Goal: Task Accomplishment & Management: Manage account settings

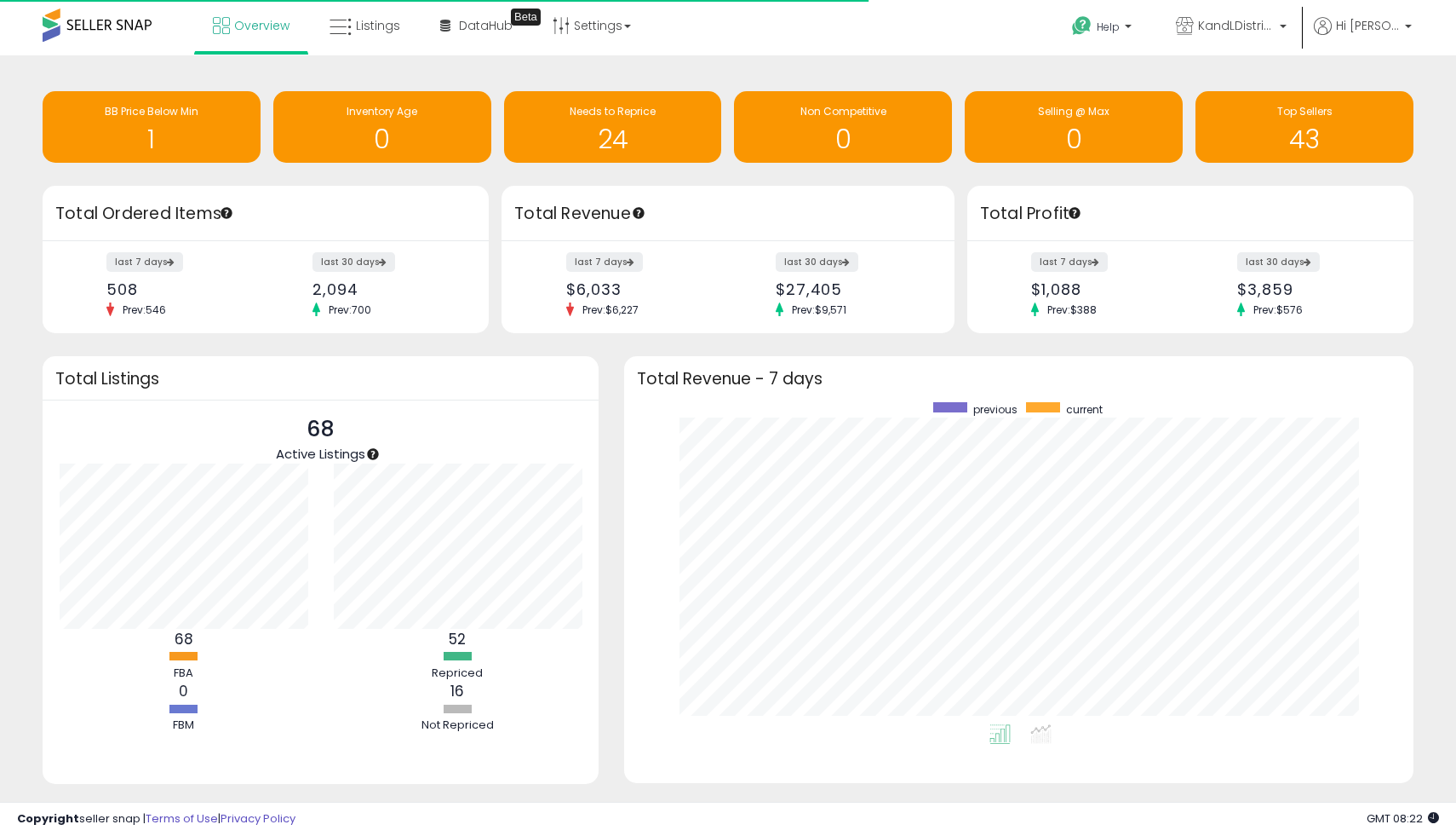
scroll to position [322, 756]
click at [374, 7] on link "Listings" at bounding box center [365, 25] width 96 height 51
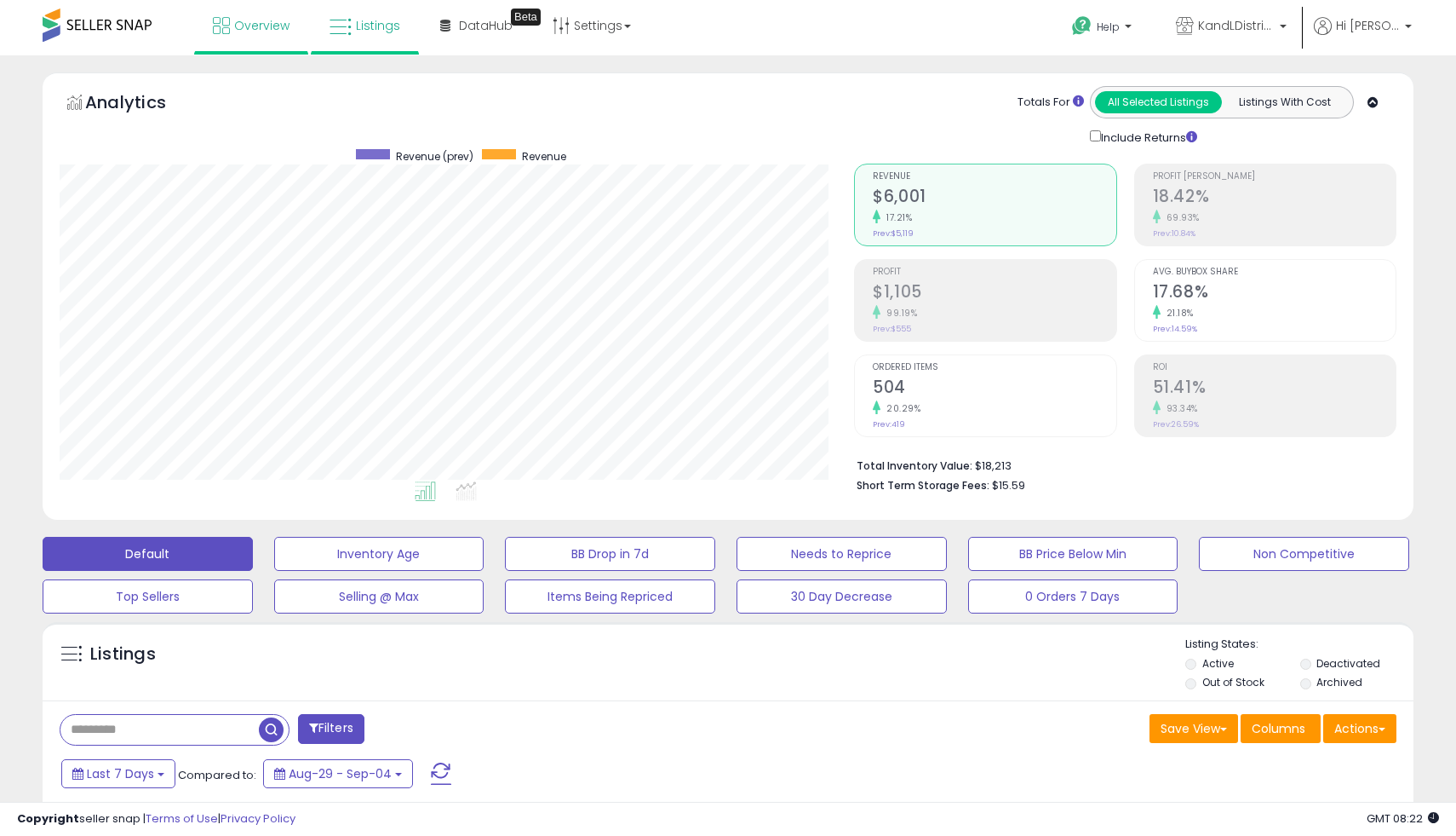
scroll to position [349, 794]
click at [247, 12] on link "Overview" at bounding box center [251, 25] width 103 height 51
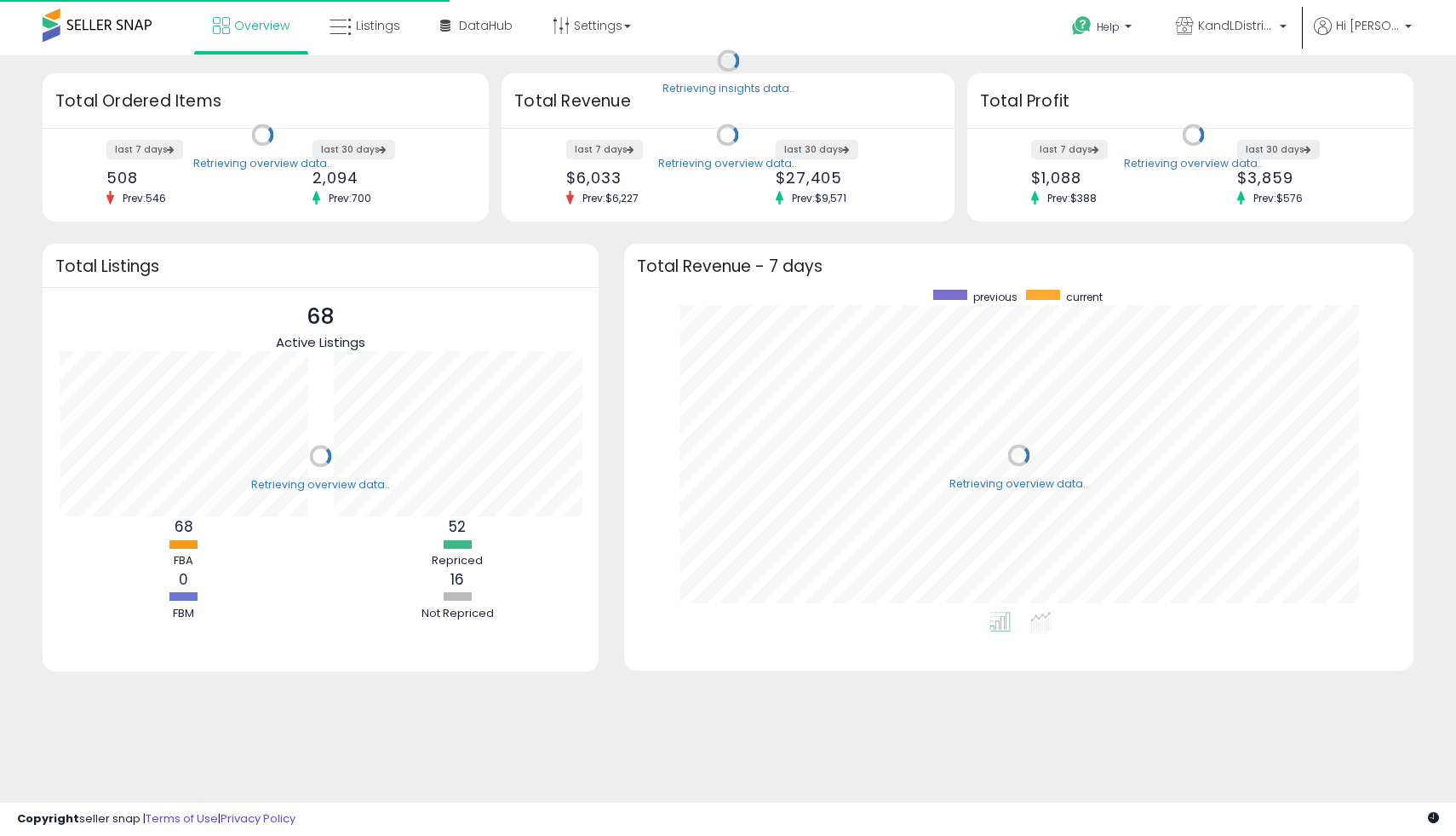
scroll to position [322, 756]
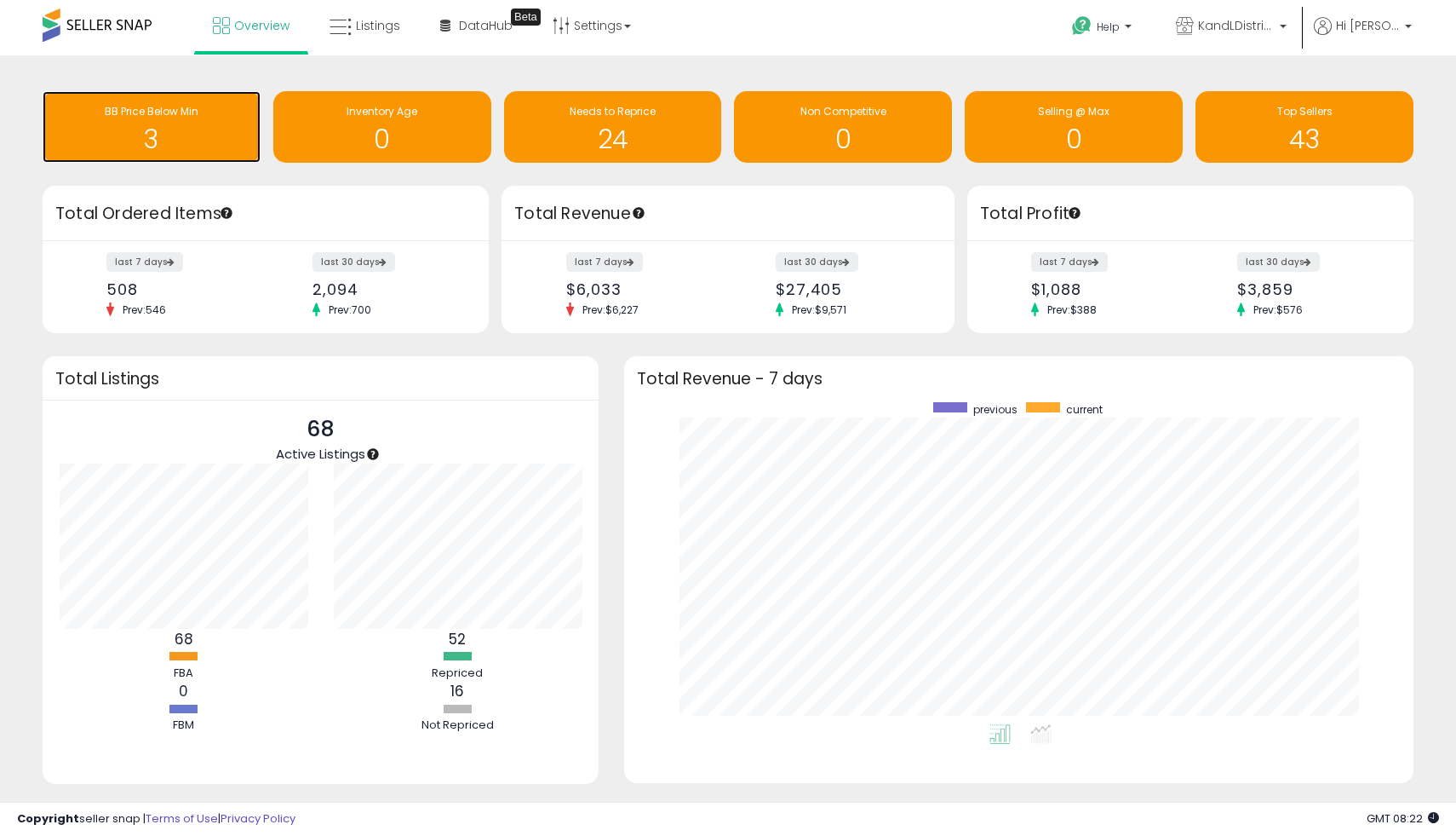
click at [235, 115] on div "BB Price Below Min" at bounding box center [151, 112] width 201 height 16
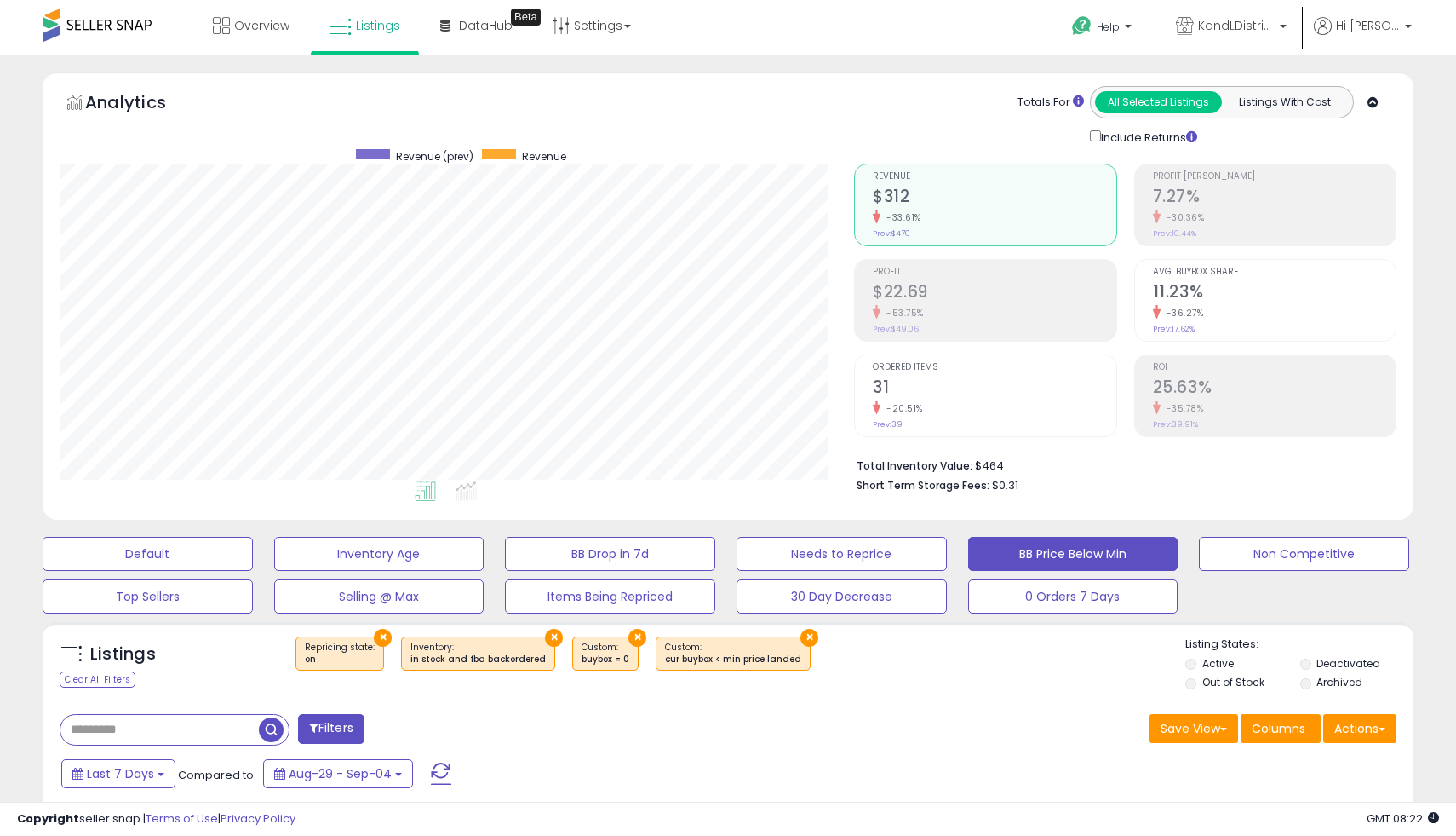
scroll to position [349, 794]
click at [245, 16] on link "Overview" at bounding box center [251, 25] width 103 height 51
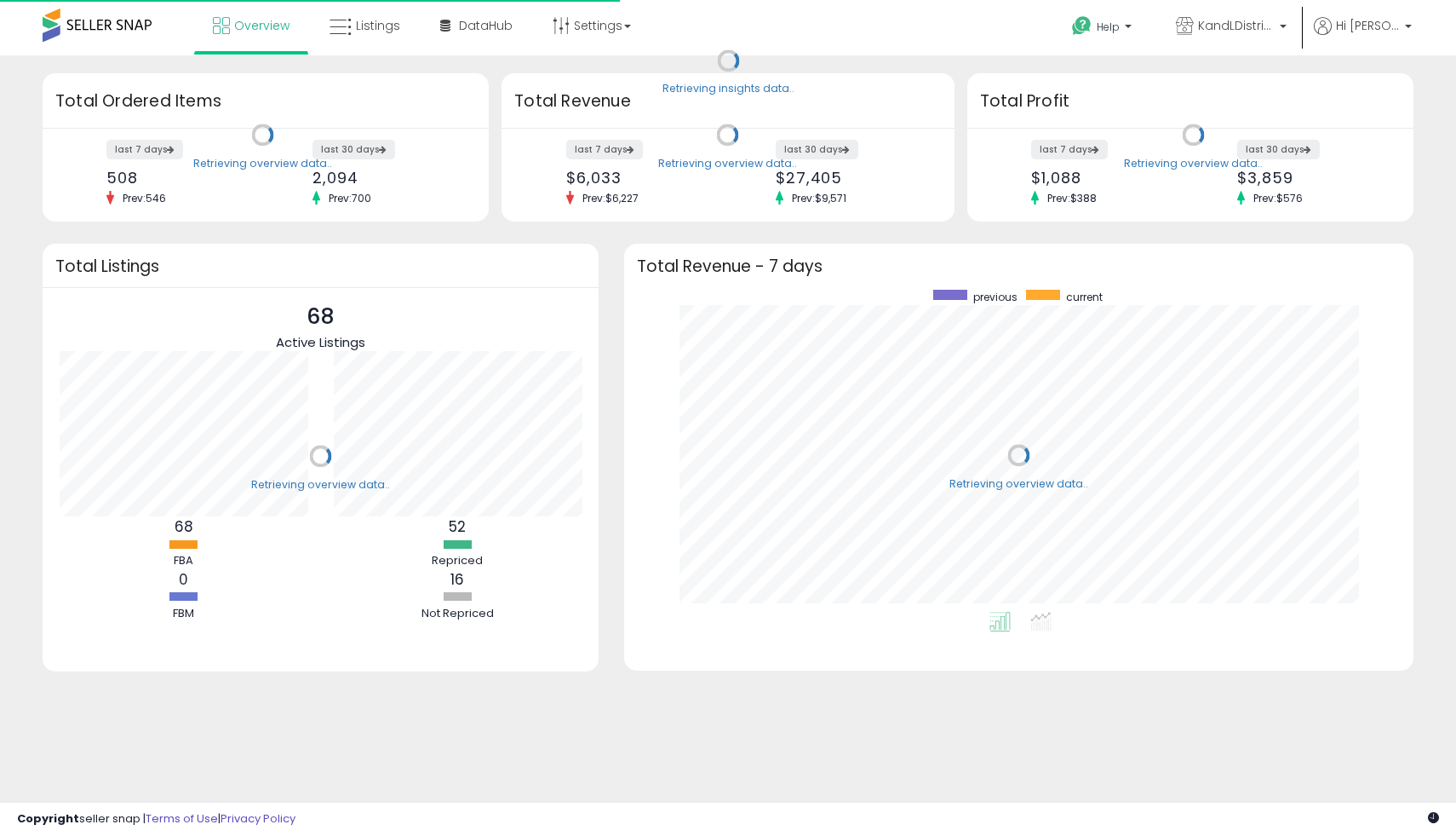
scroll to position [322, 756]
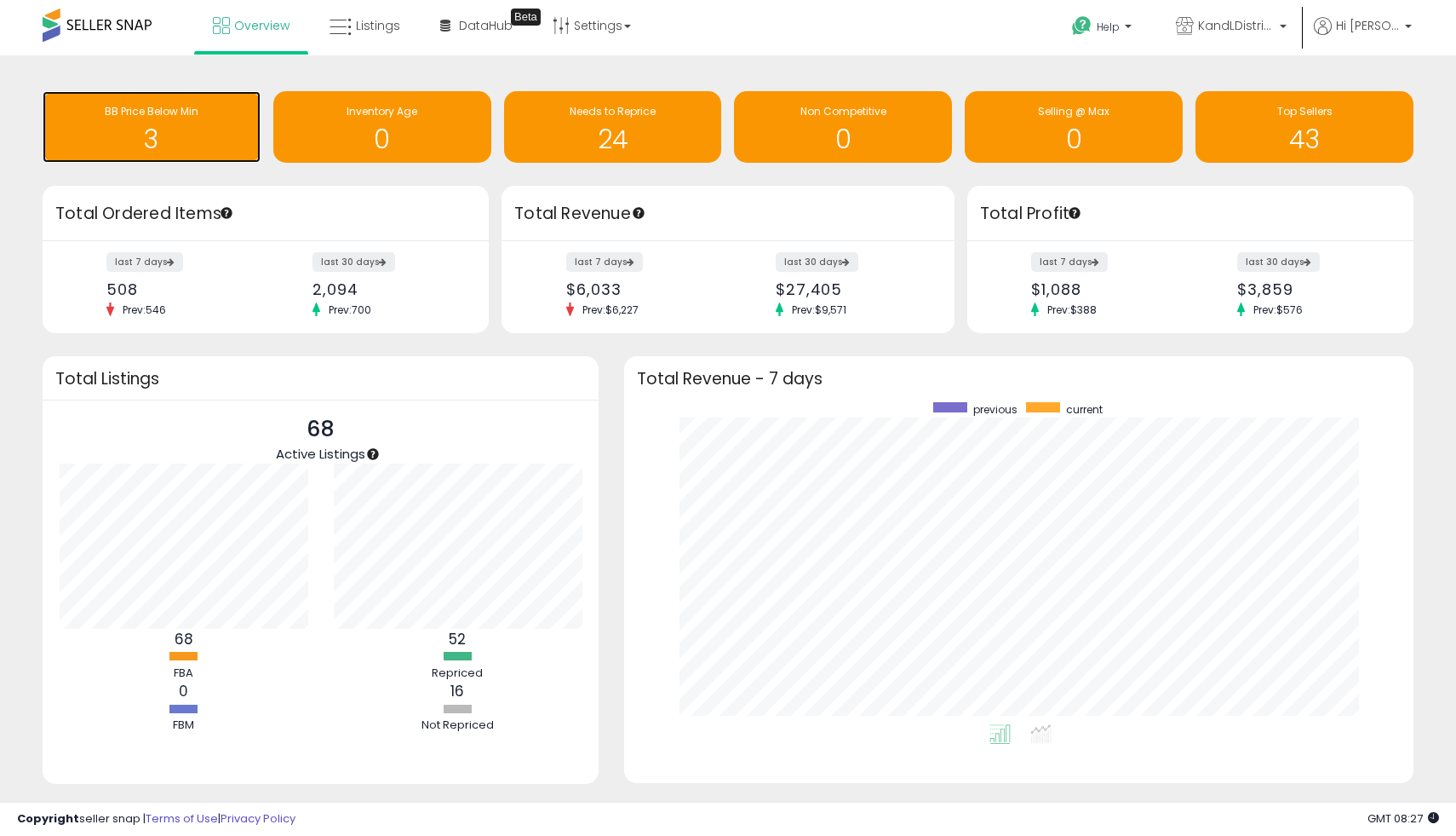
click at [191, 112] on span "BB Price Below Min" at bounding box center [152, 111] width 94 height 15
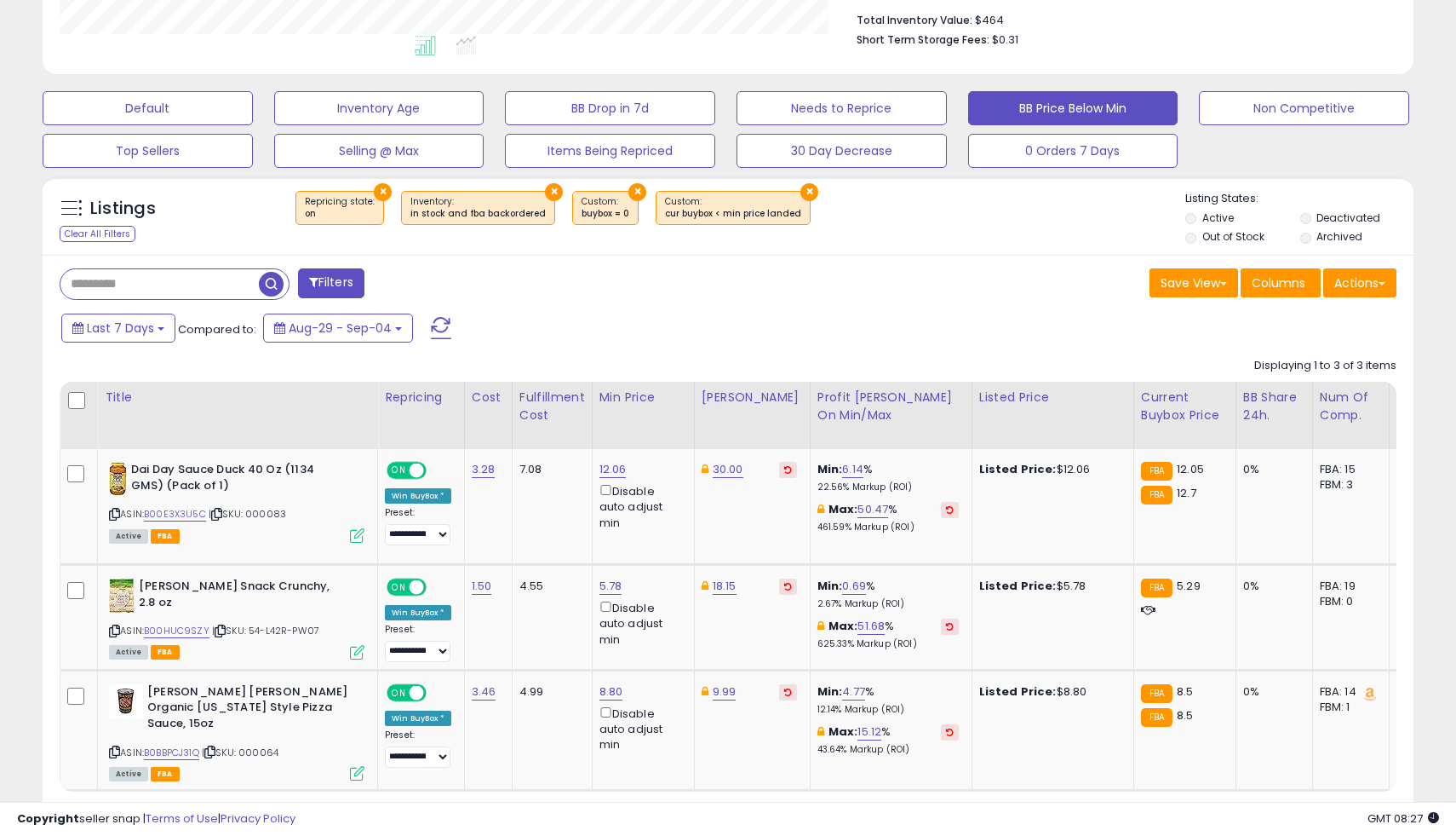
scroll to position [518, 0]
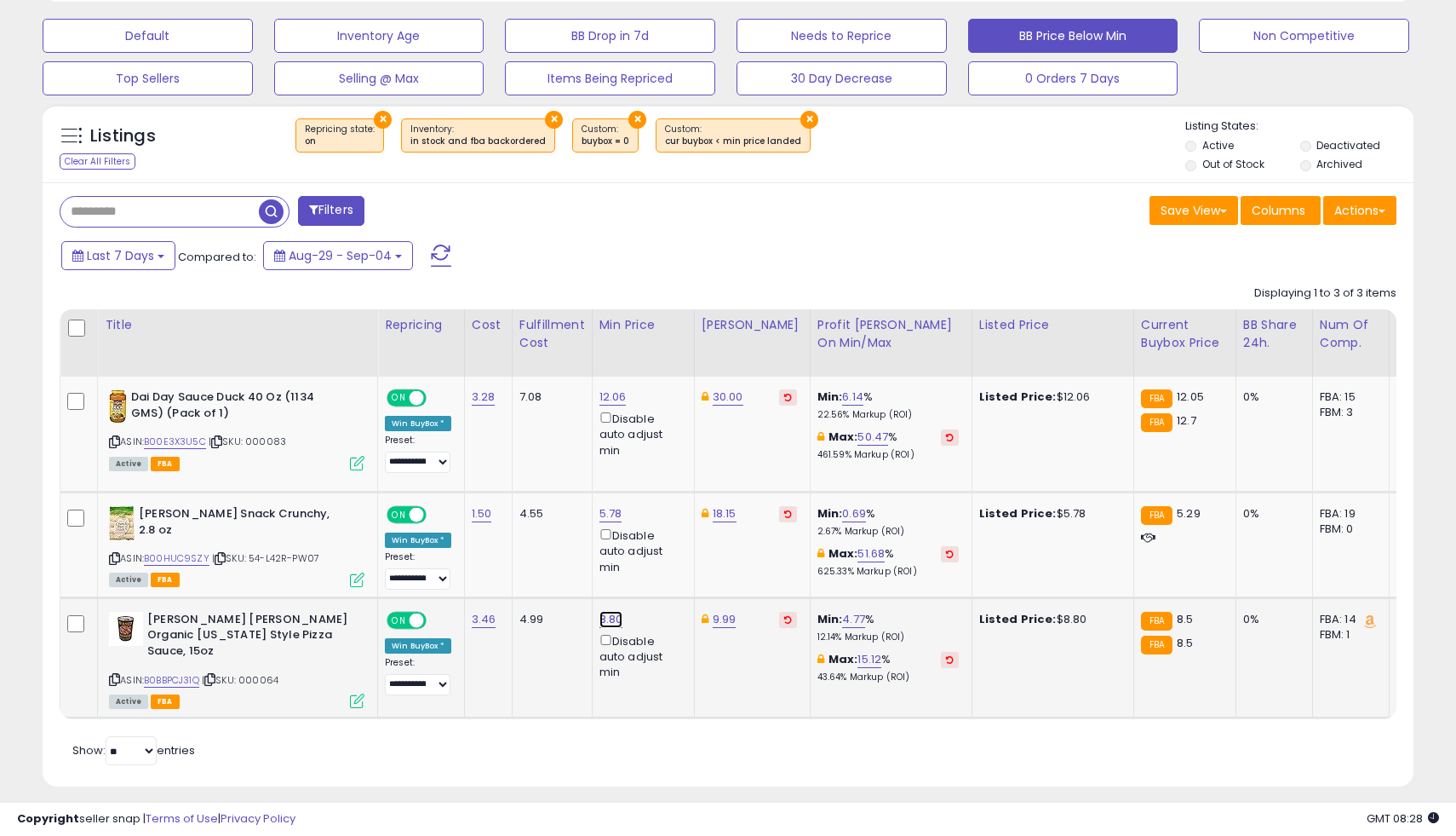
click at [618, 620] on link "8.80" at bounding box center [612, 620] width 24 height 17
click at [719, 689] on td "9.99" at bounding box center [752, 657] width 115 height 120
click at [703, 554] on icon "button" at bounding box center [698, 559] width 10 height 10
click at [545, 671] on td "4.99" at bounding box center [551, 657] width 80 height 120
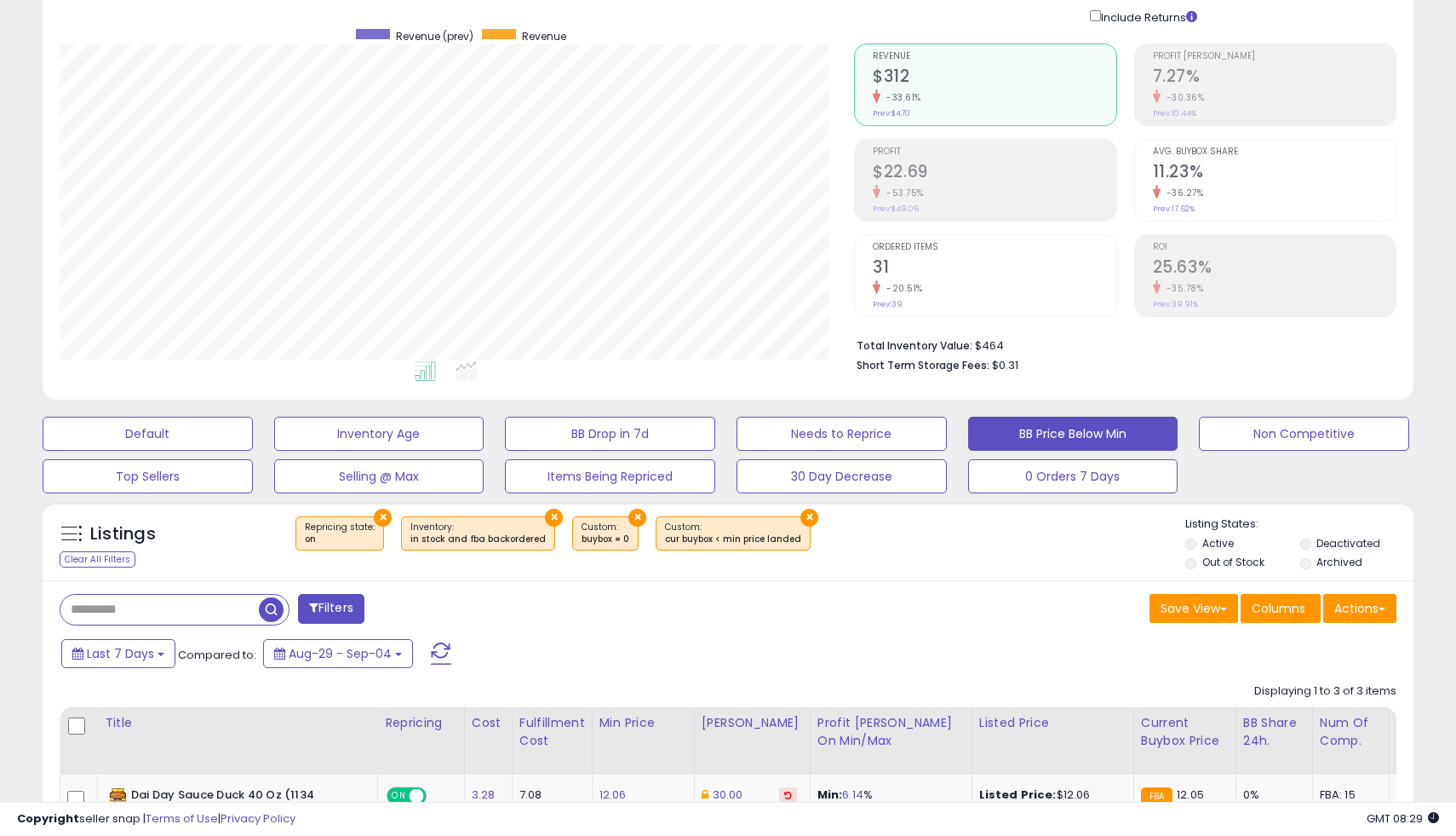
scroll to position [0, 0]
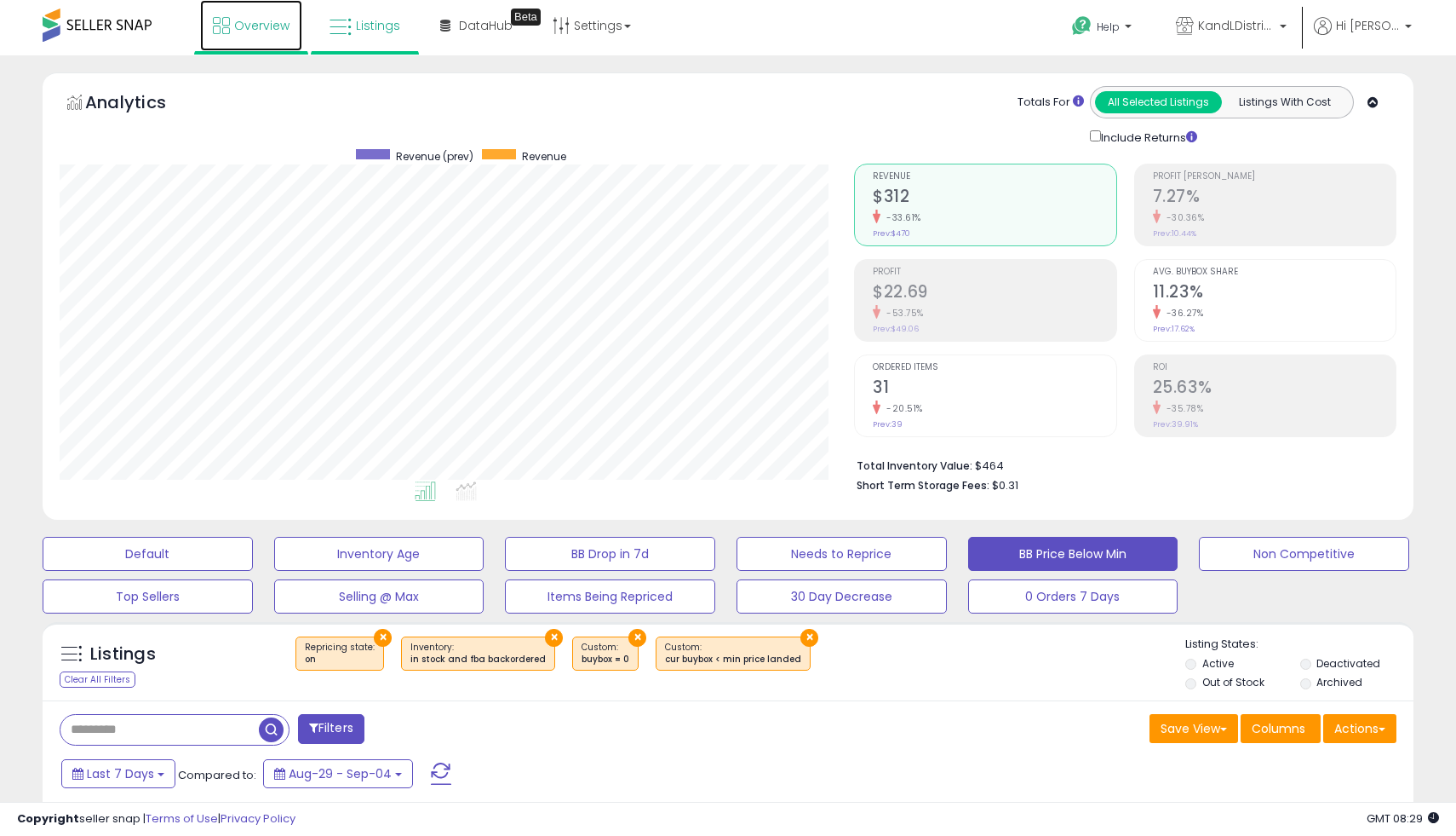
click at [256, 27] on span "Overview" at bounding box center [262, 26] width 55 height 17
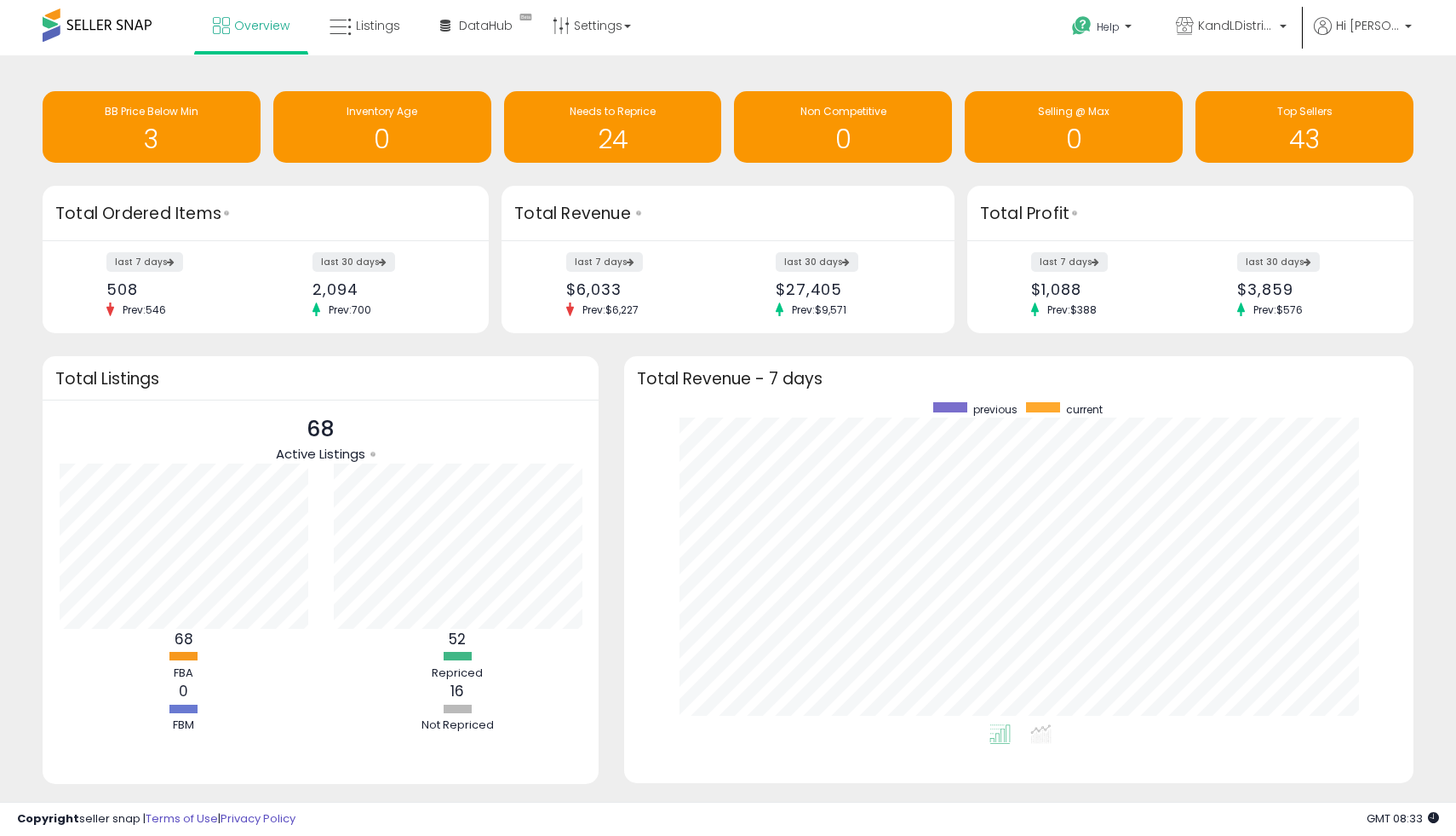
scroll to position [34, 0]
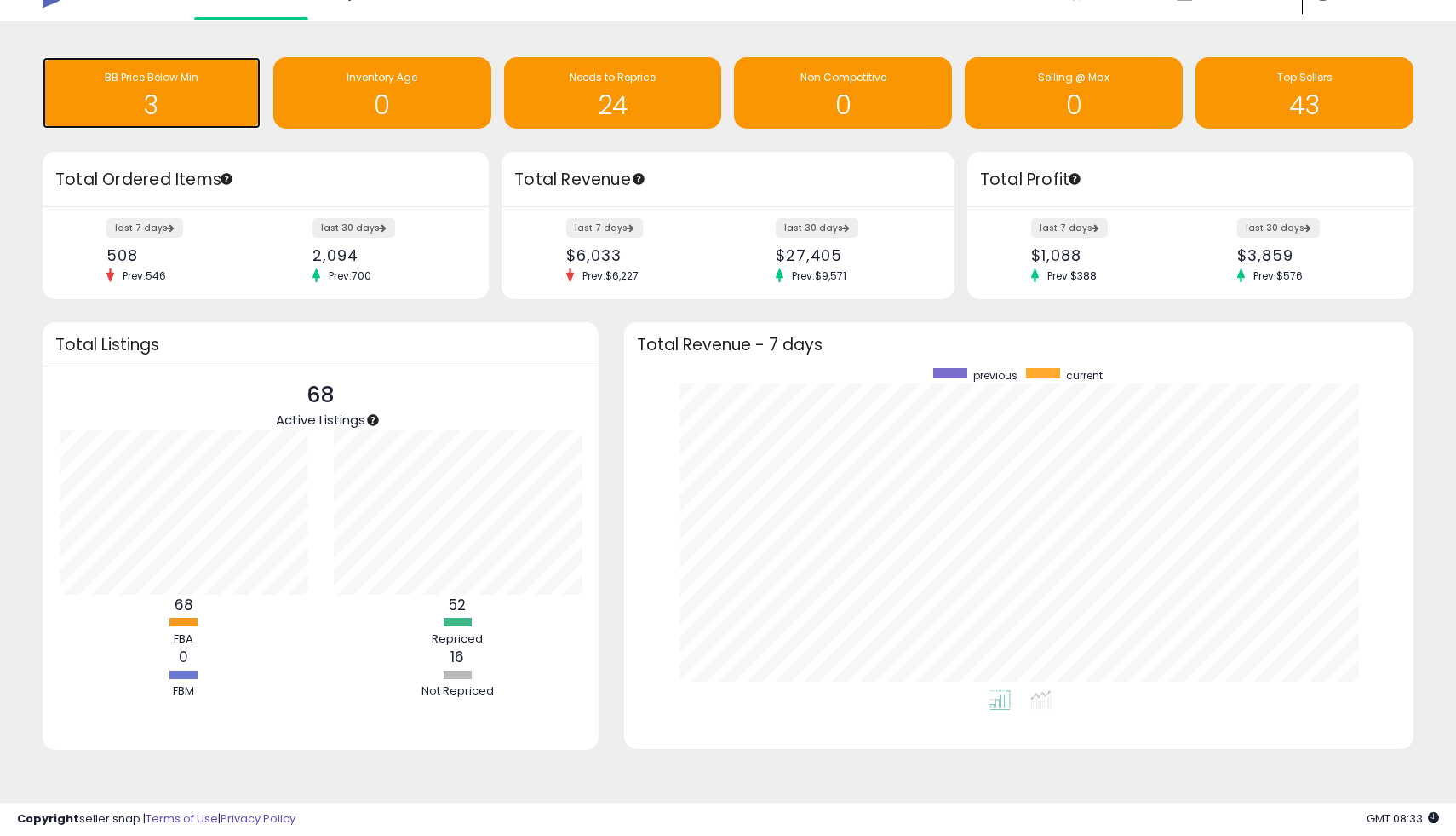
click at [189, 101] on h1 "3" at bounding box center [151, 105] width 201 height 28
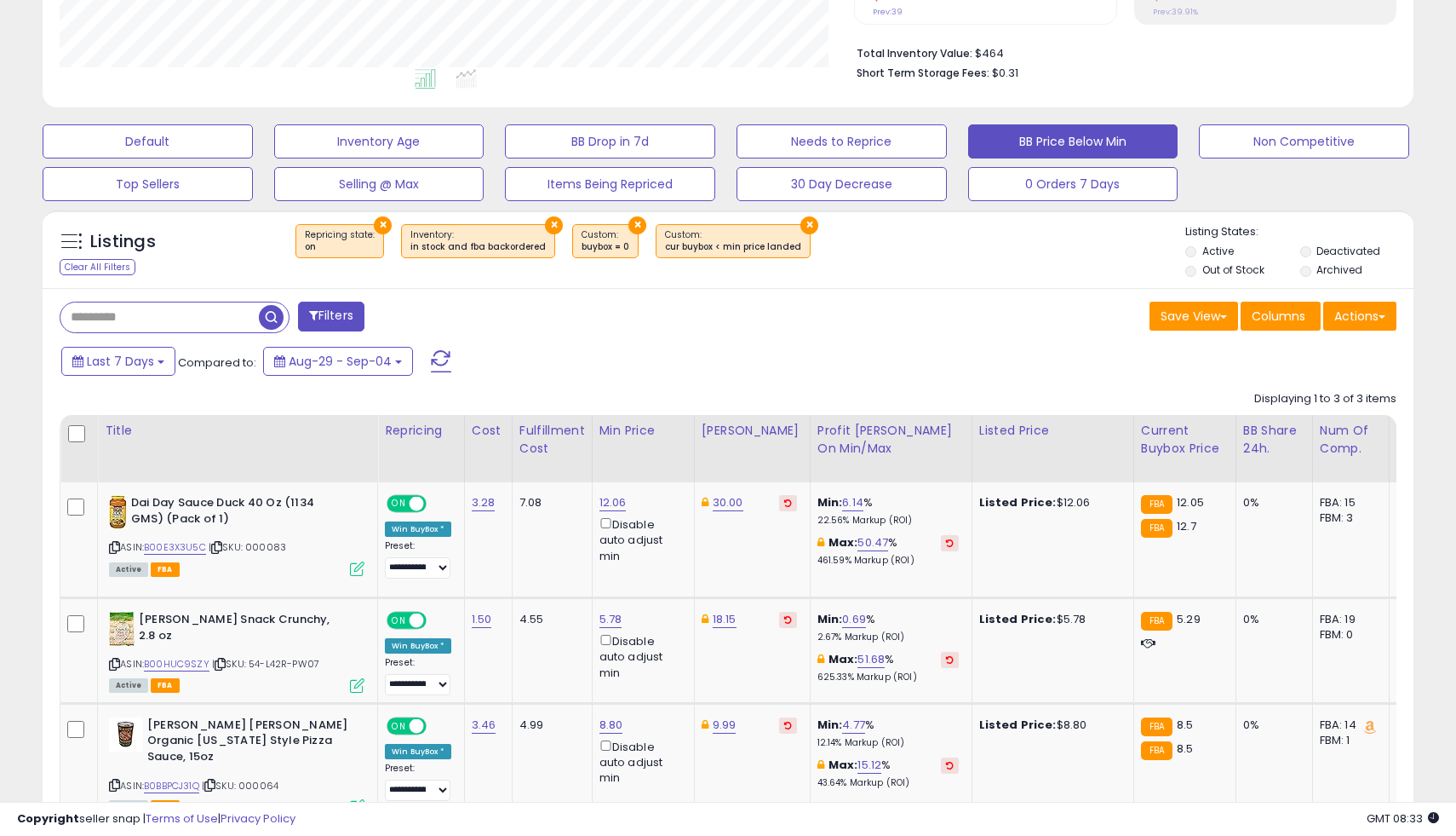
scroll to position [518, 0]
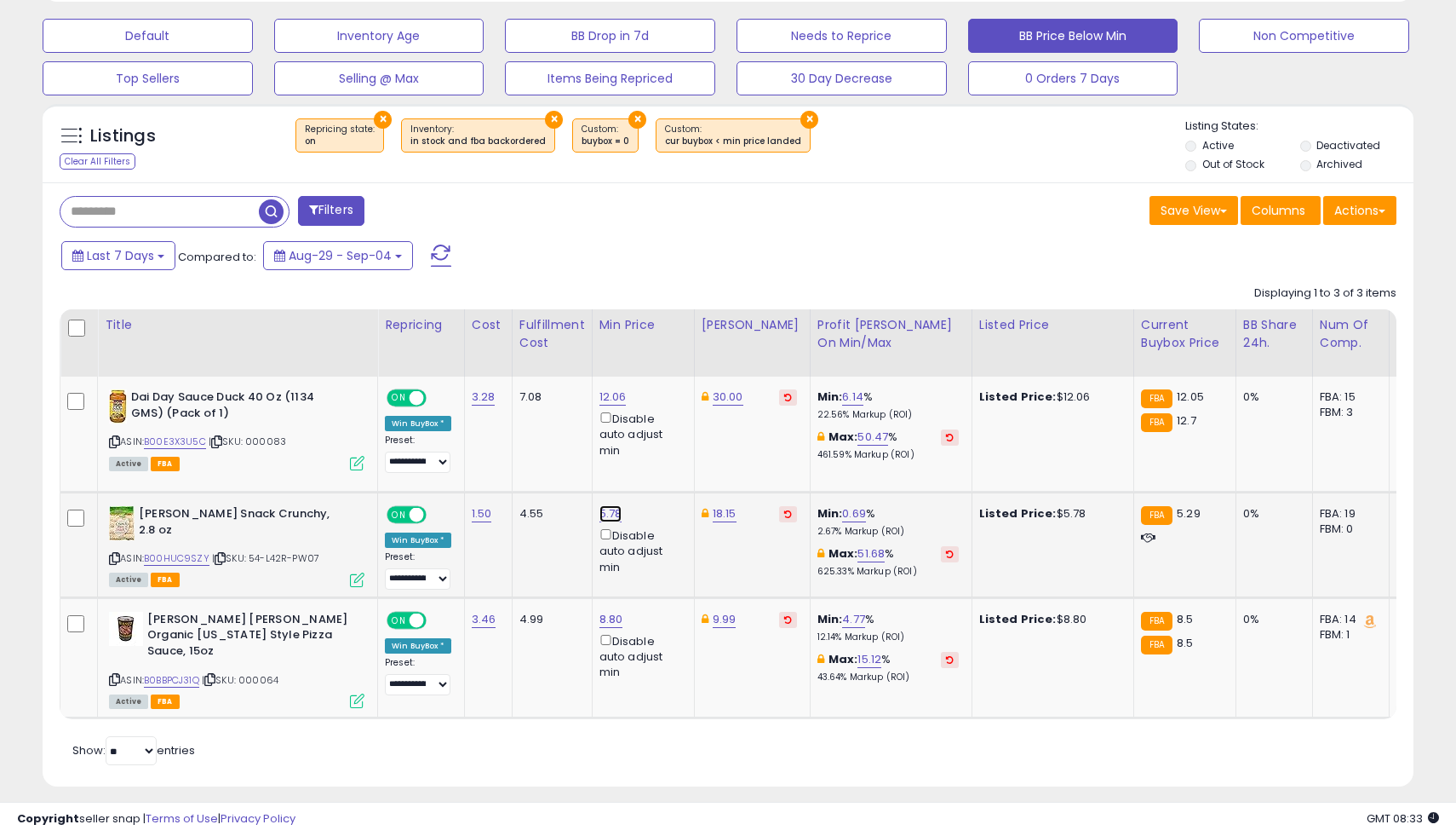
click at [617, 518] on link "5.78" at bounding box center [611, 514] width 23 height 17
drag, startPoint x: 538, startPoint y: 460, endPoint x: 472, endPoint y: 460, distance: 66.0
click at [472, 460] on tbody "**********" at bounding box center [1238, 547] width 2356 height 341
type input "****"
click at [668, 459] on icon "submit" at bounding box center [663, 453] width 10 height 10
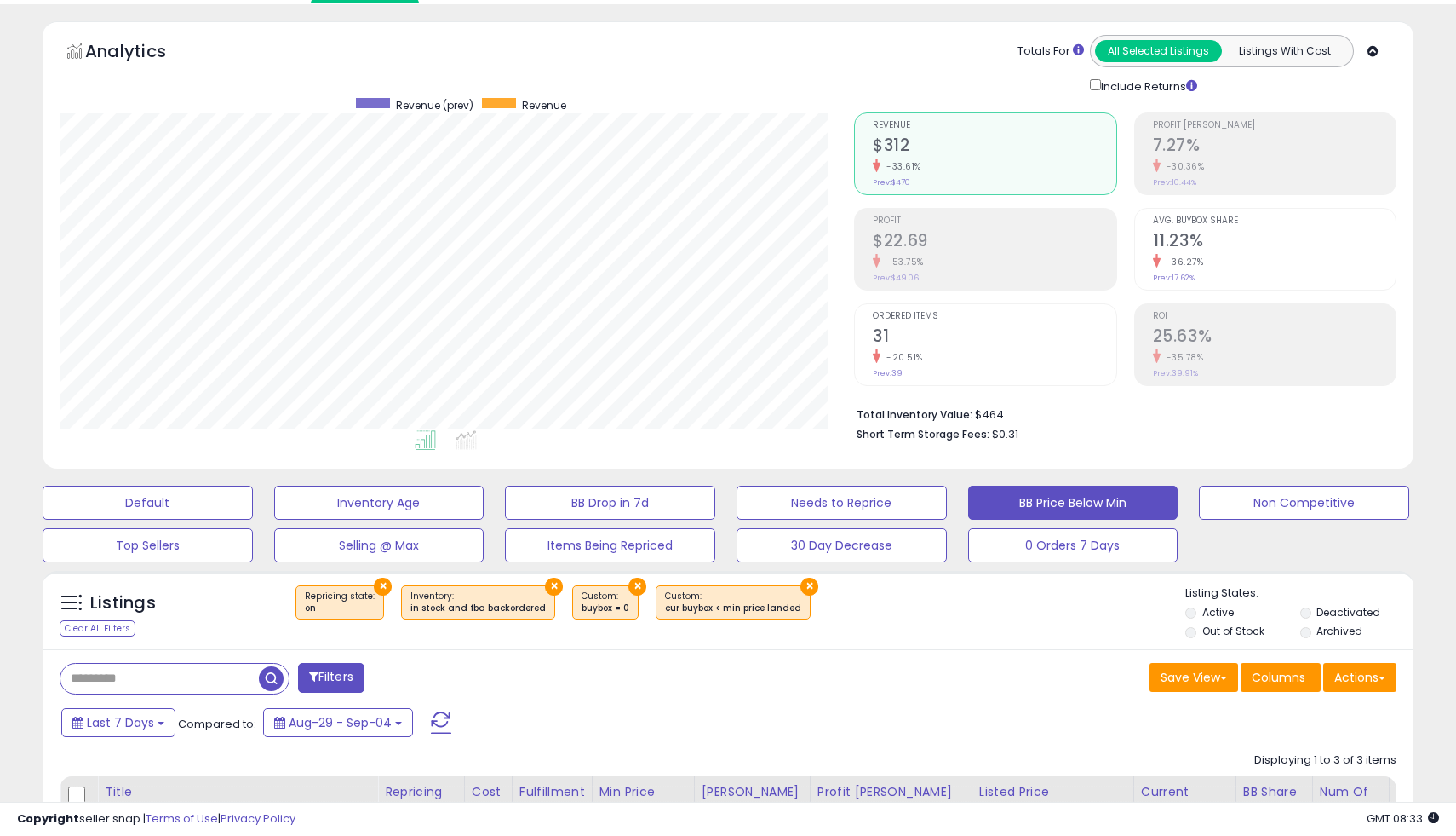
scroll to position [0, 0]
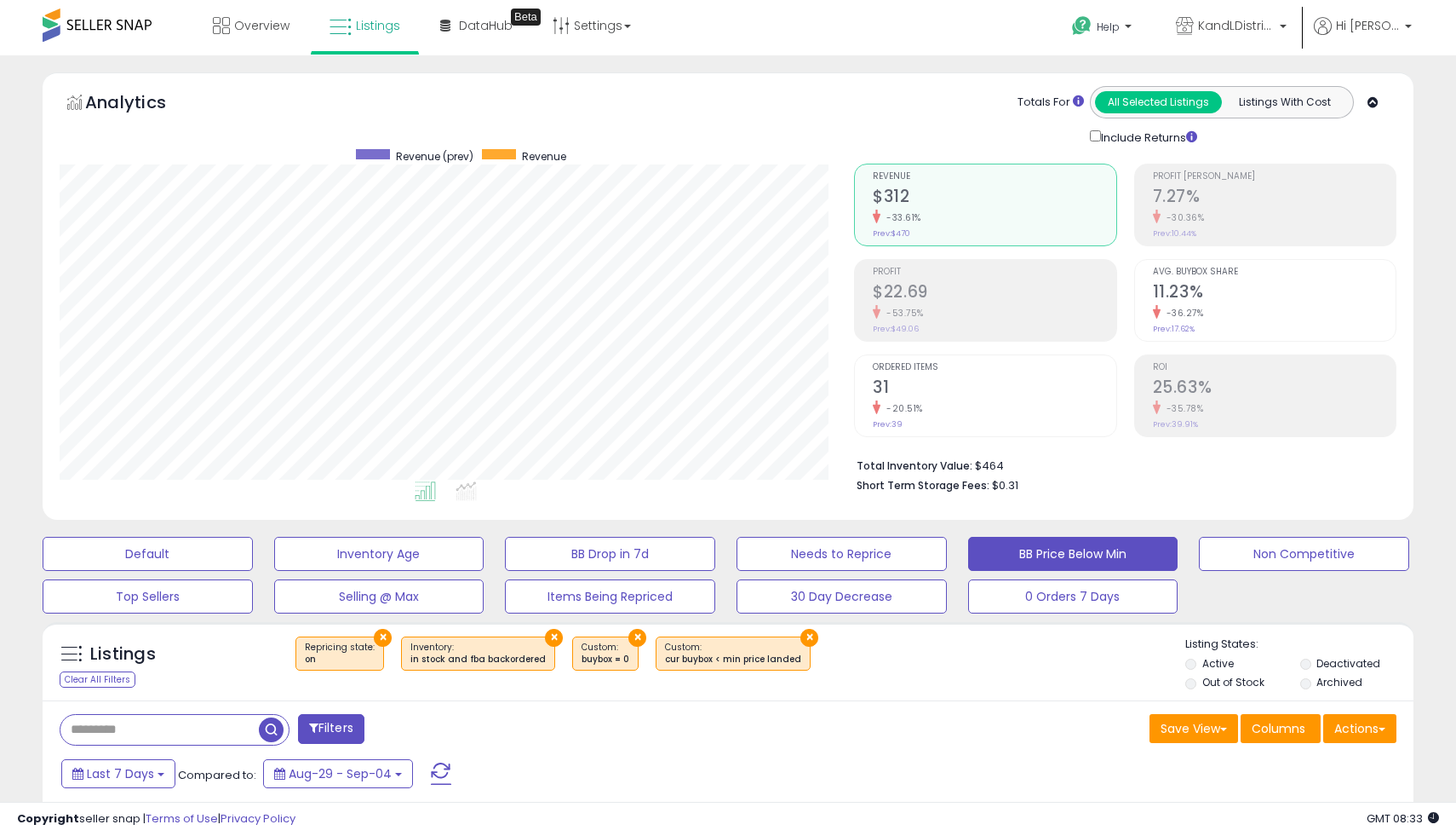
click at [447, 769] on button at bounding box center [440, 774] width 42 height 34
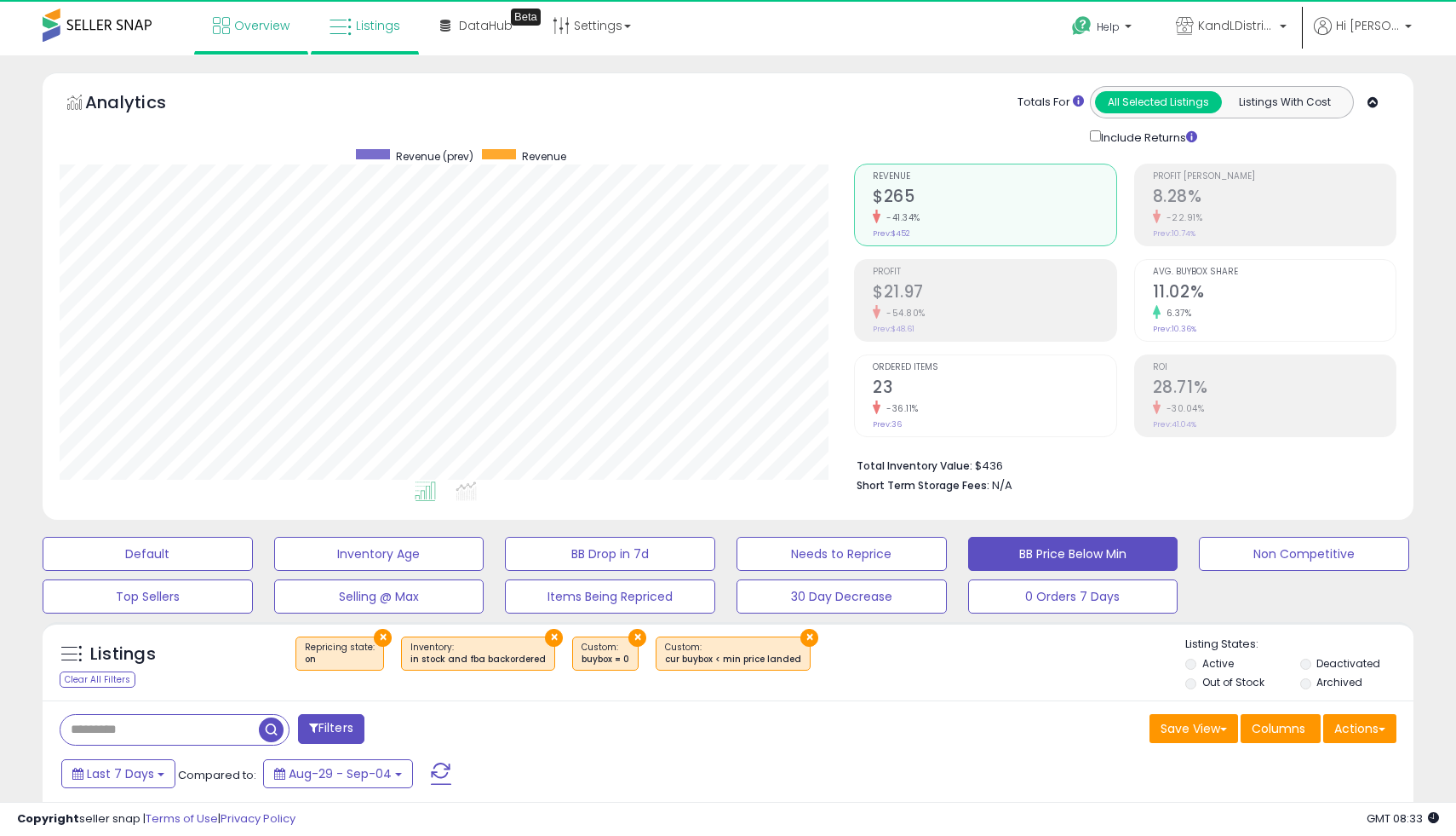
scroll to position [349, 794]
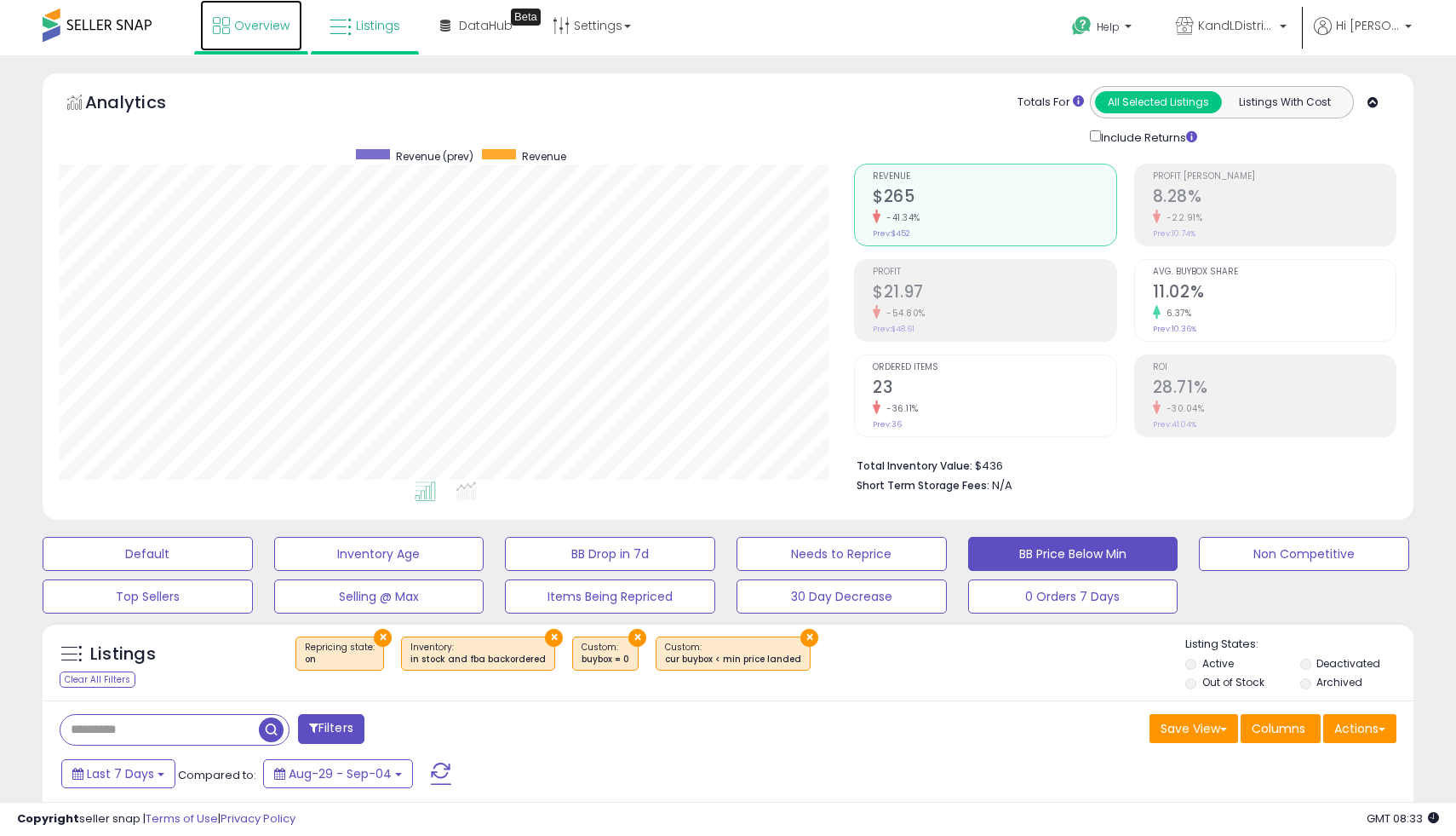
click at [257, 18] on span "Overview" at bounding box center [262, 26] width 55 height 17
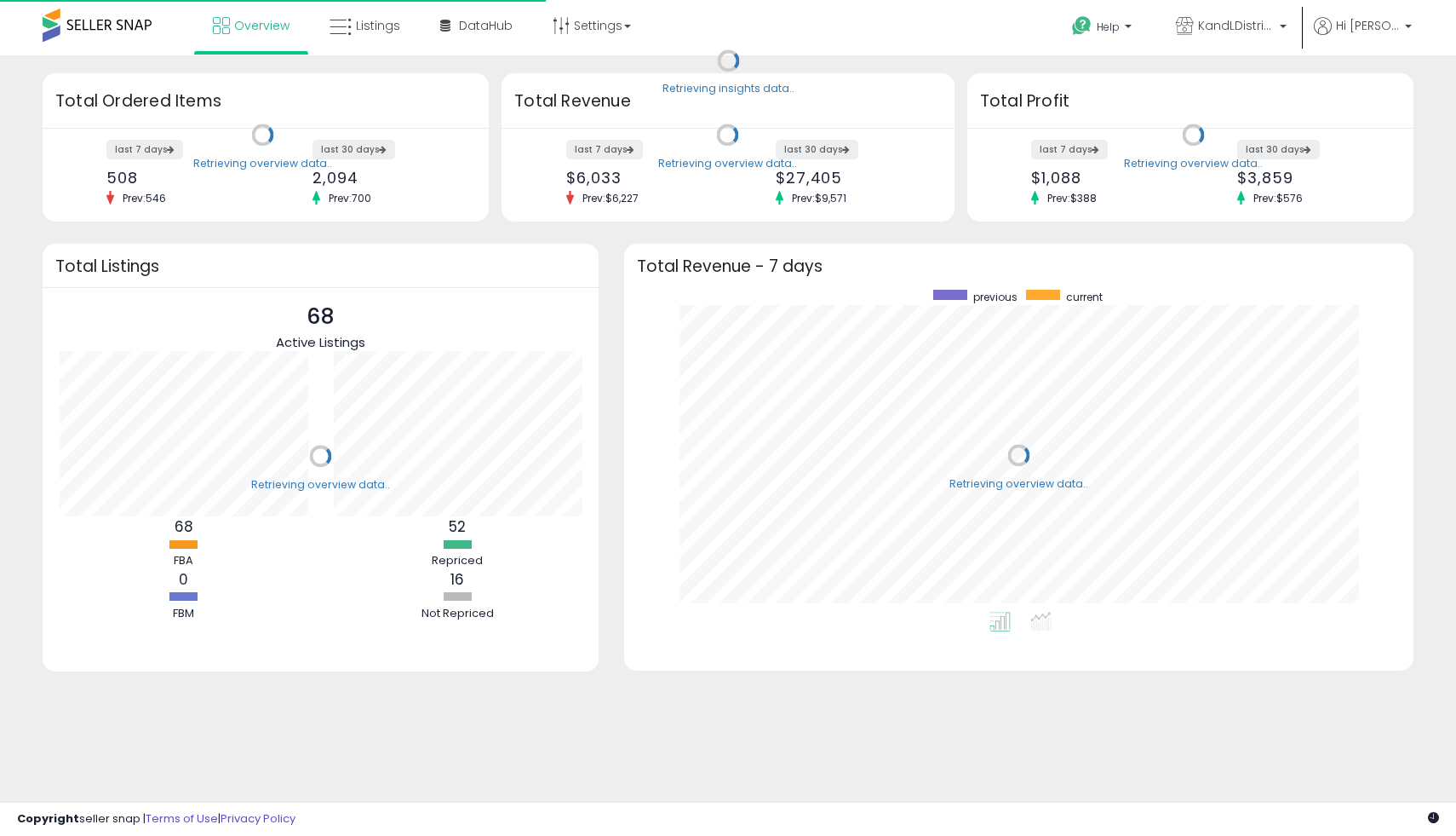
scroll to position [322, 756]
